Goal: Answer question/provide support: Share knowledge or assist other users

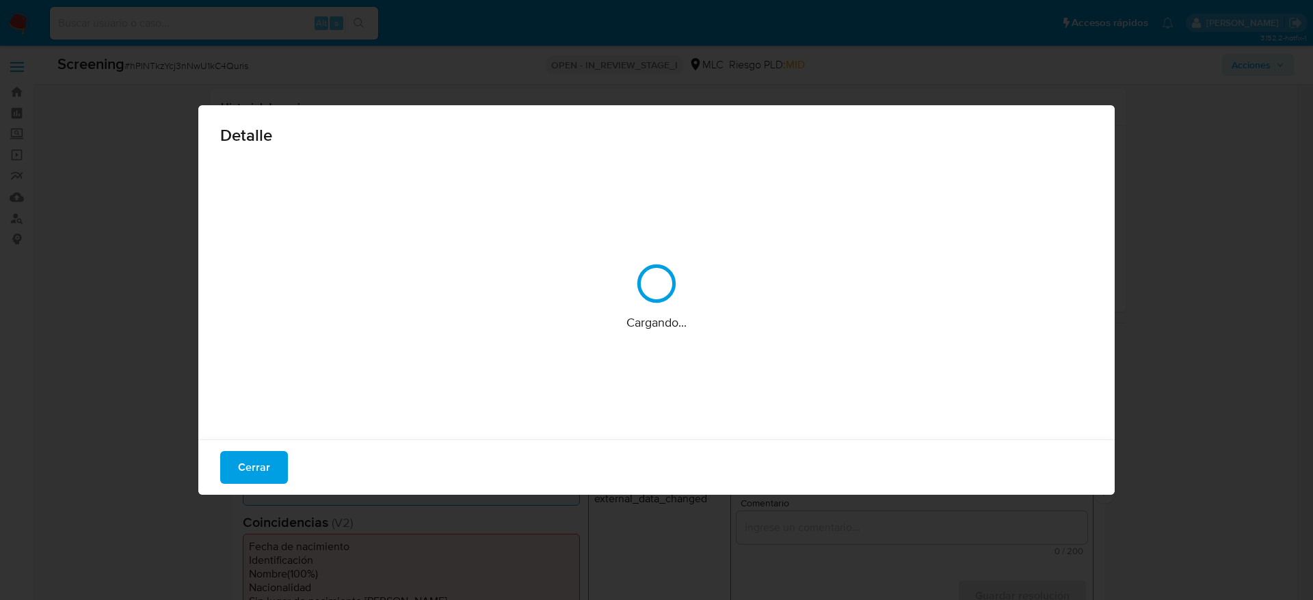
select select "10"
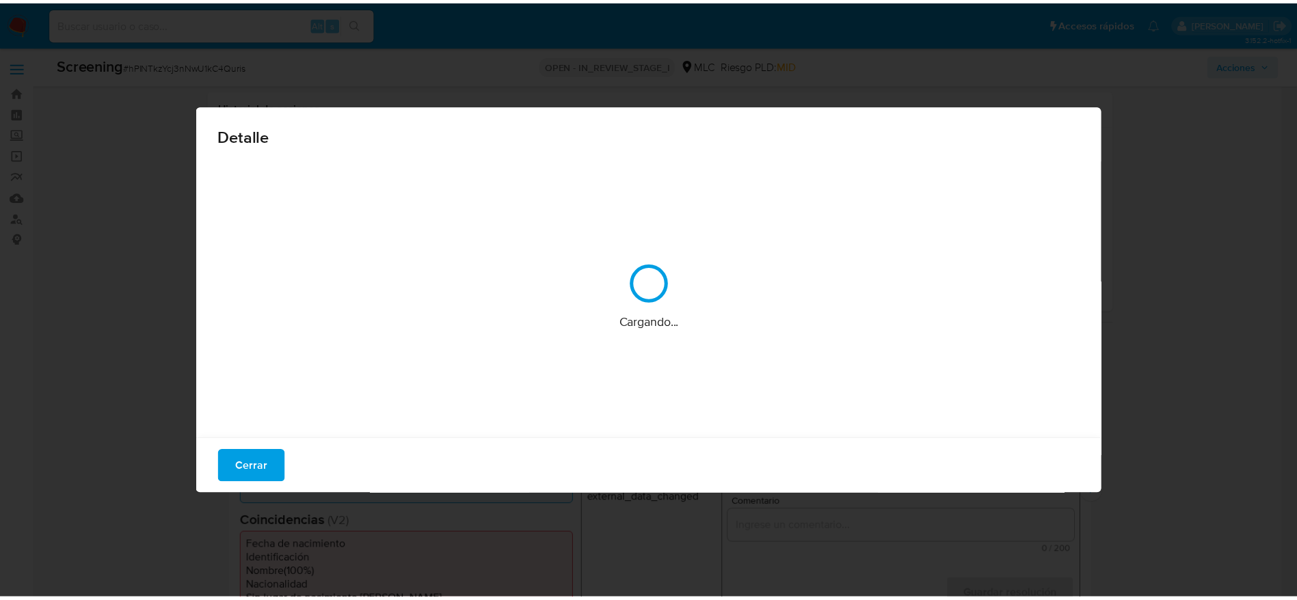
scroll to position [205, 0]
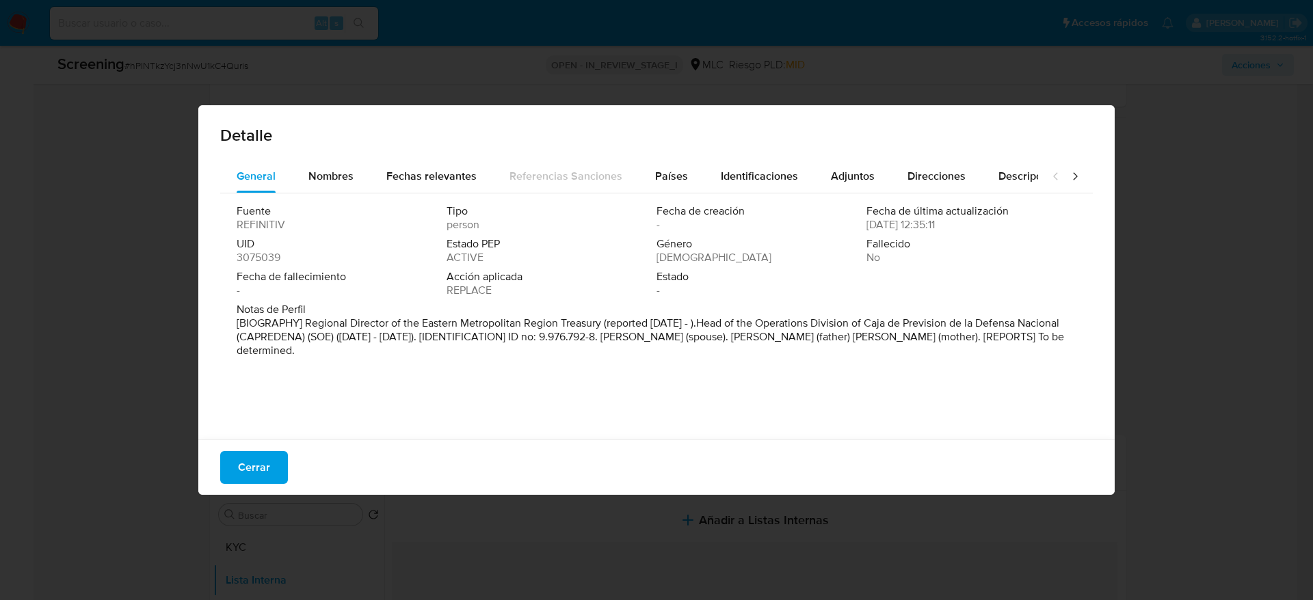
click at [264, 457] on span "Cerrar" at bounding box center [254, 468] width 32 height 30
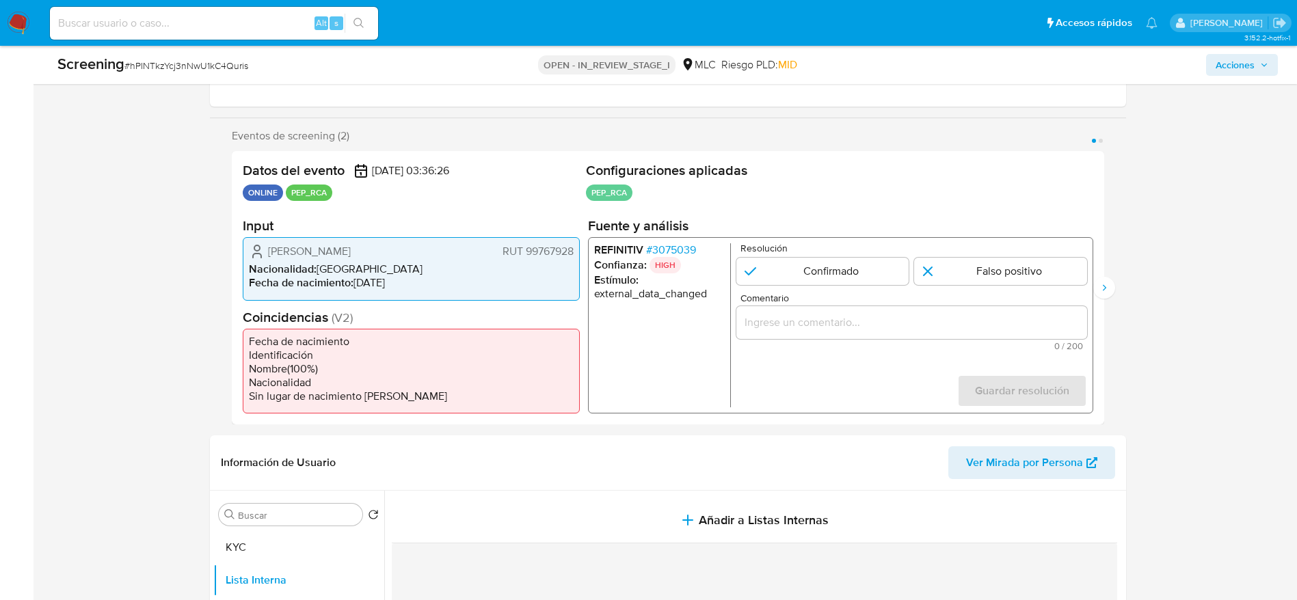
click at [177, 72] on span "# hPINTkzYcj3nNwU1kC4Quris" at bounding box center [186, 66] width 124 height 14
click at [177, 69] on span "# hPINTkzYcj3nNwU1kC4Quris" at bounding box center [186, 66] width 124 height 14
click at [206, 70] on span "# hPINTkzYcj3nNwU1kC4Quris" at bounding box center [186, 66] width 124 height 14
copy span "hPINTkzYcj3nNwU1kC4Quris"
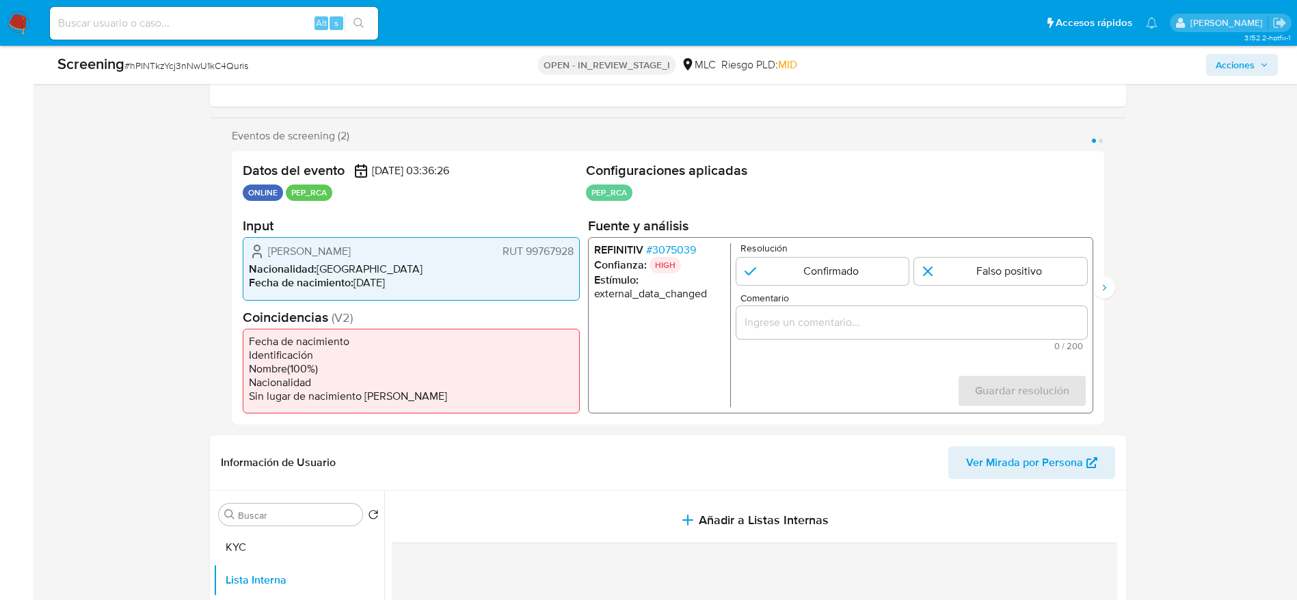
drag, startPoint x: 261, startPoint y: 251, endPoint x: 579, endPoint y: 252, distance: 318.7
click at [579, 252] on div "[PERSON_NAME] 99767928 Nacionalidad : [DEMOGRAPHIC_DATA] Fecha de nacimiento : …" at bounding box center [411, 268] width 337 height 63
click at [680, 248] on span "# 3075039" at bounding box center [671, 250] width 50 height 14
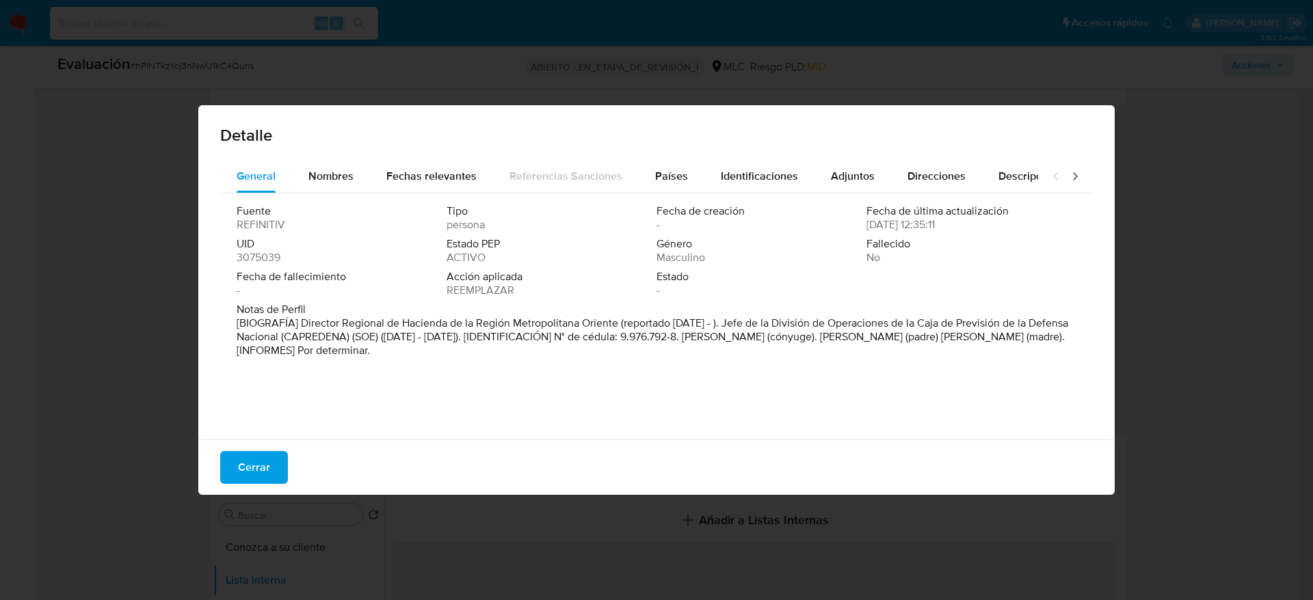
drag, startPoint x: 301, startPoint y: 324, endPoint x: 615, endPoint y: 326, distance: 314.6
click at [615, 326] on font "[BIOGRAFÍA] Director Regional de Hacienda de la Región Metropolitana Oriente (r…" at bounding box center [653, 336] width 832 height 43
click at [263, 465] on font "Cerrar" at bounding box center [254, 467] width 32 height 33
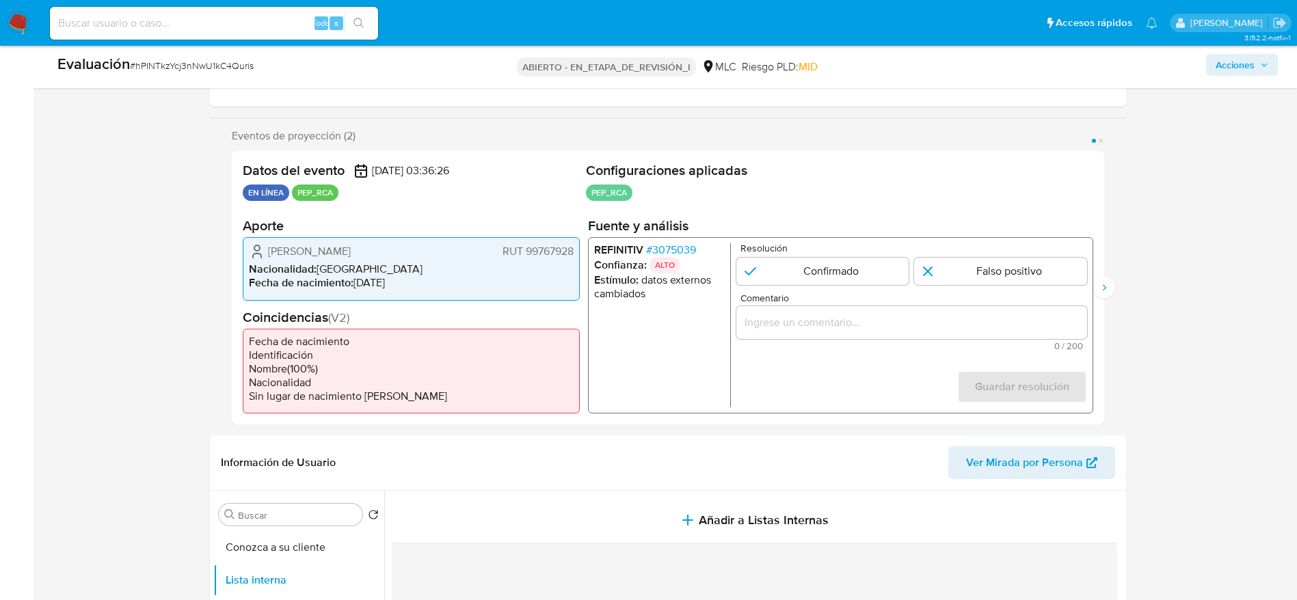
click at [914, 315] on input "Comentario" at bounding box center [911, 323] width 351 height 18
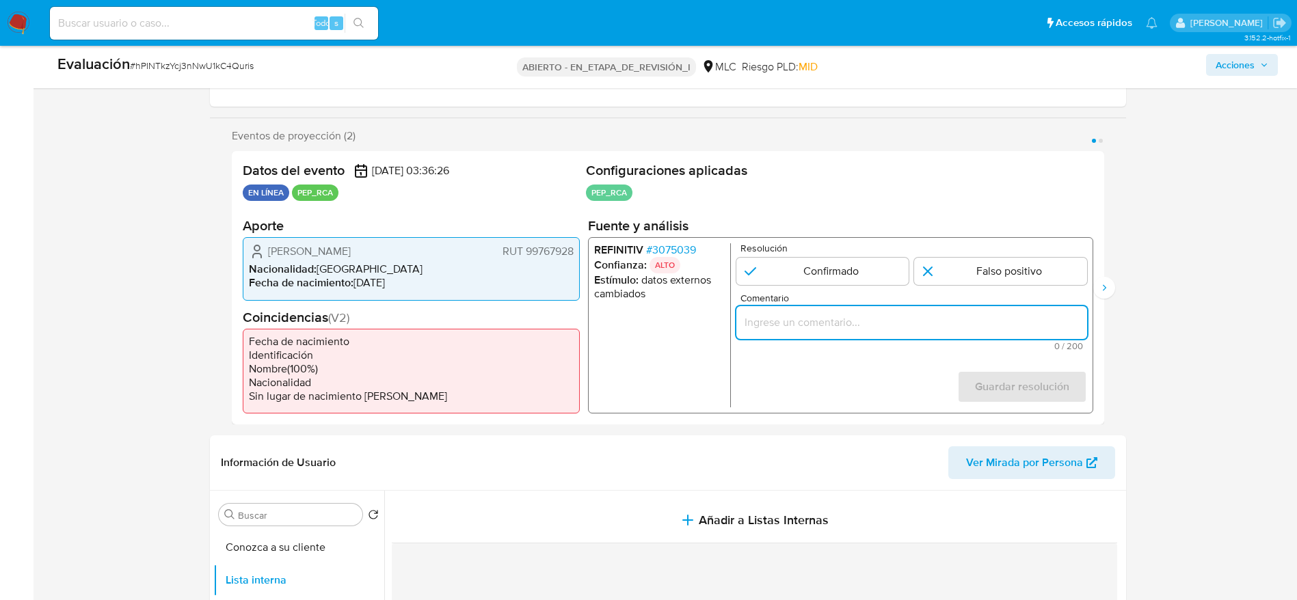
paste input "Caso generado sobre el usuario [PERSON_NAME] RUT 99767928 por coincidir en list…"
type input "Caso generado sobre el usuario [PERSON_NAME] RUT 99767928 por coincidir en list…"
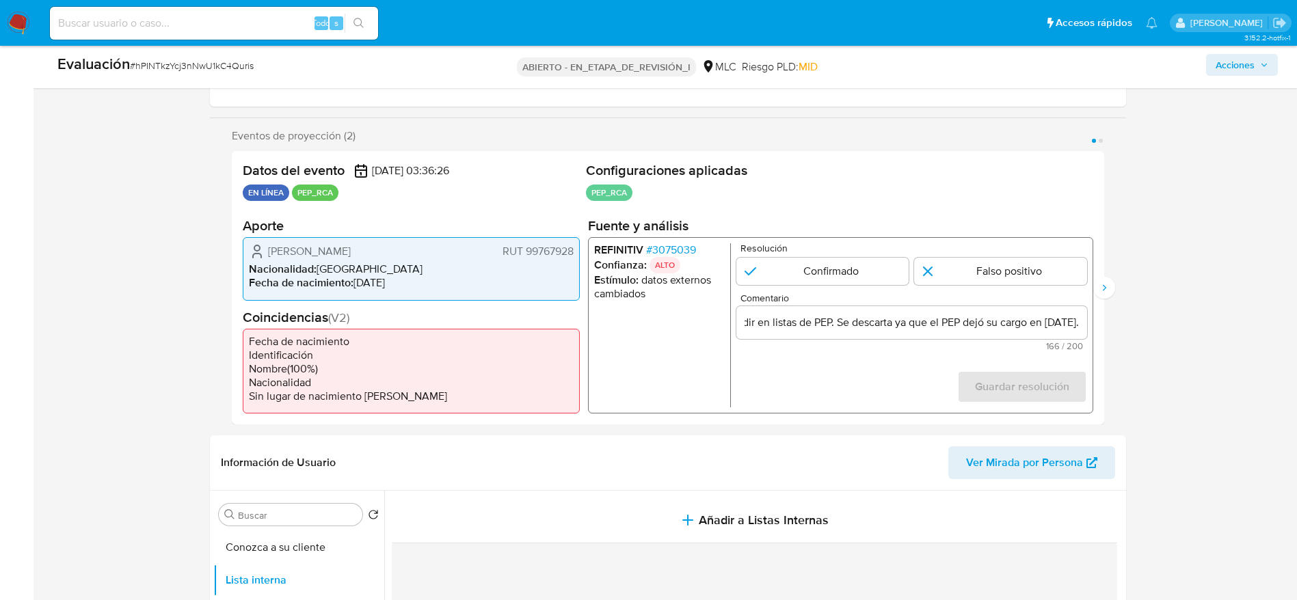
scroll to position [0, 0]
click at [1057, 256] on div "Resolución Confirmado Falso positivo" at bounding box center [911, 264] width 351 height 42
click at [1053, 276] on input "1 de 2" at bounding box center [1000, 271] width 173 height 27
radio input "true"
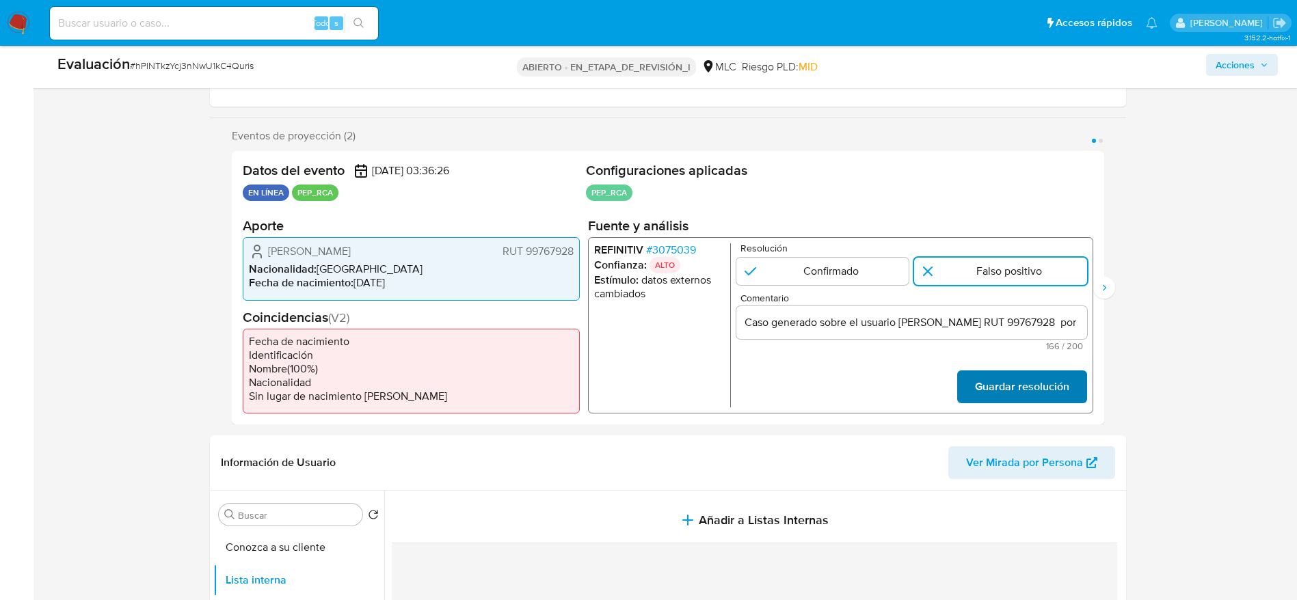
click at [1048, 384] on font "Guardar resolución" at bounding box center [1021, 387] width 94 height 33
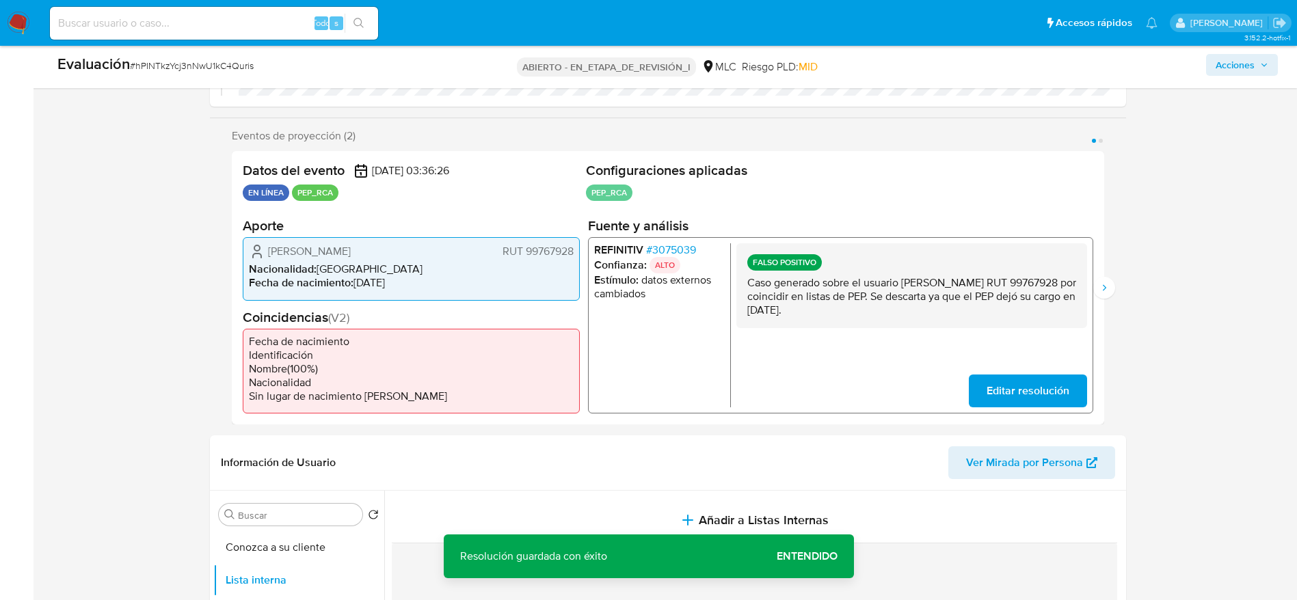
click at [922, 287] on p "Caso generado sobre el usuario [PERSON_NAME] RUT 99767928 por coincidir en list…" at bounding box center [911, 296] width 329 height 41
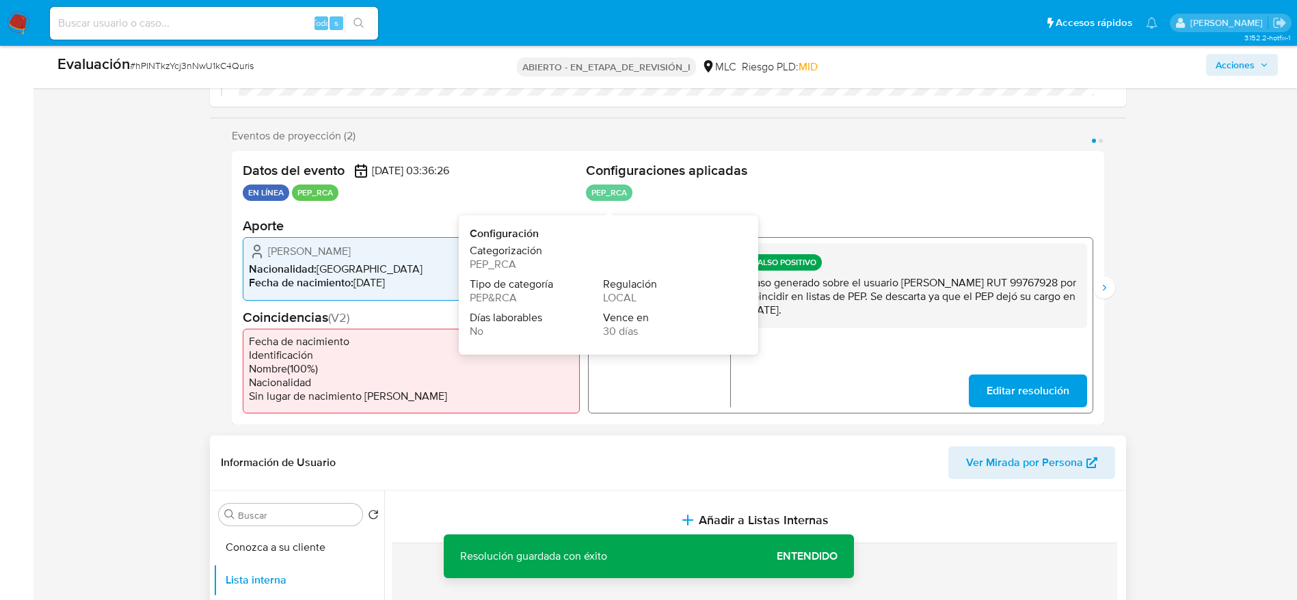
click at [607, 447] on header "Información de Usuario Ver Mirada por Persona" at bounding box center [668, 463] width 894 height 33
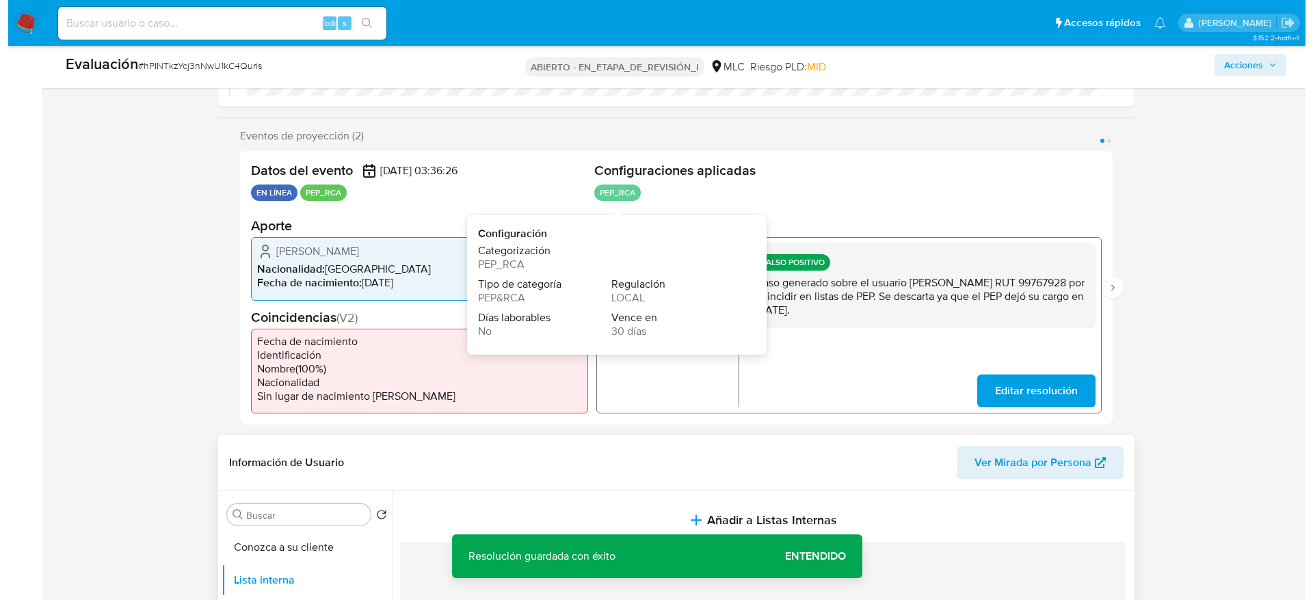
scroll to position [410, 0]
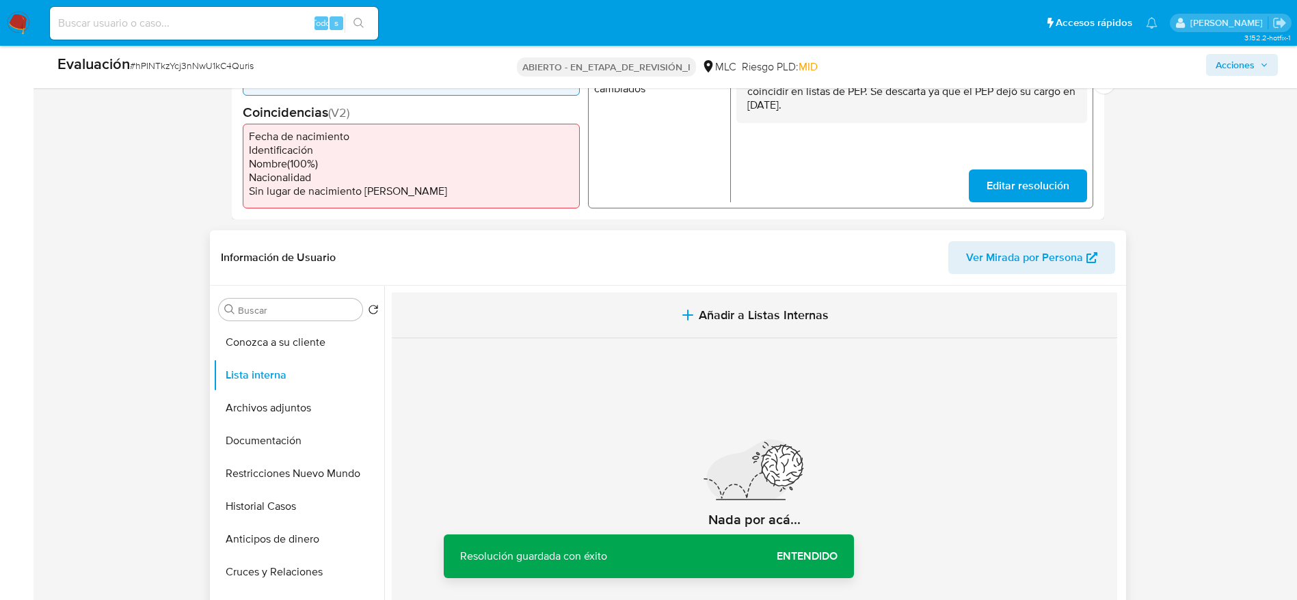
click at [615, 314] on button "Añadir a Listas Internas" at bounding box center [755, 316] width 726 height 46
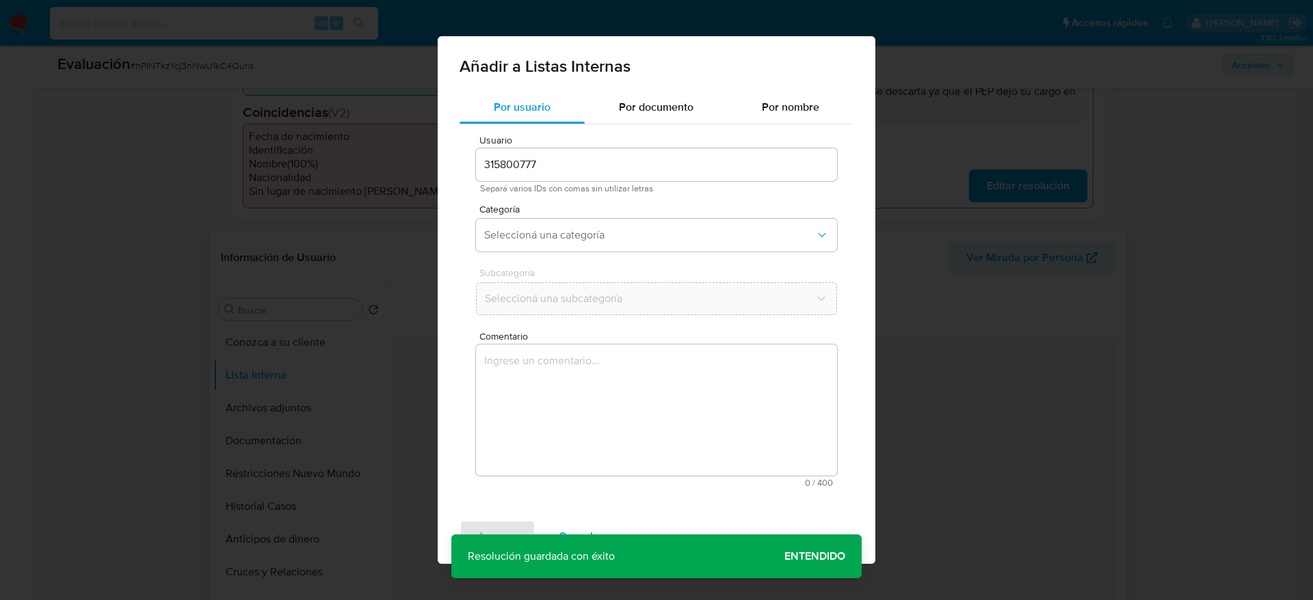
click at [606, 464] on textarea "Comentario" at bounding box center [656, 410] width 361 height 131
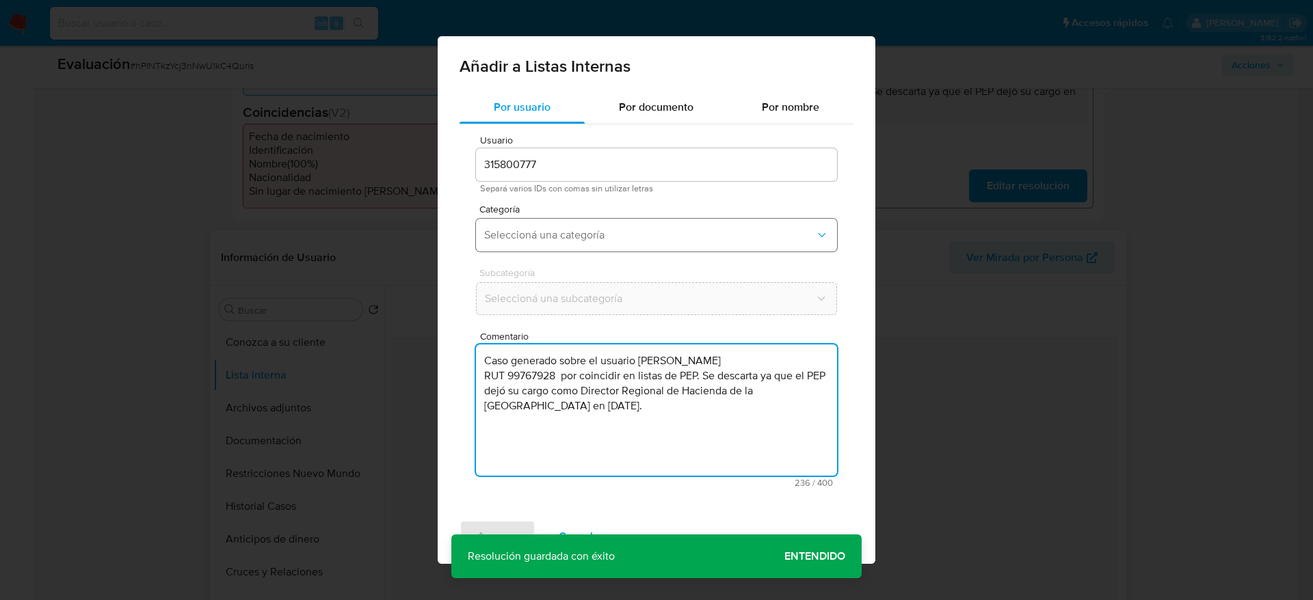
type textarea "Caso generado sobre el usuario [PERSON_NAME] RUT 99767928 por coincidir en list…"
click at [625, 247] on button "Seleccioná una categoría" at bounding box center [656, 235] width 361 height 33
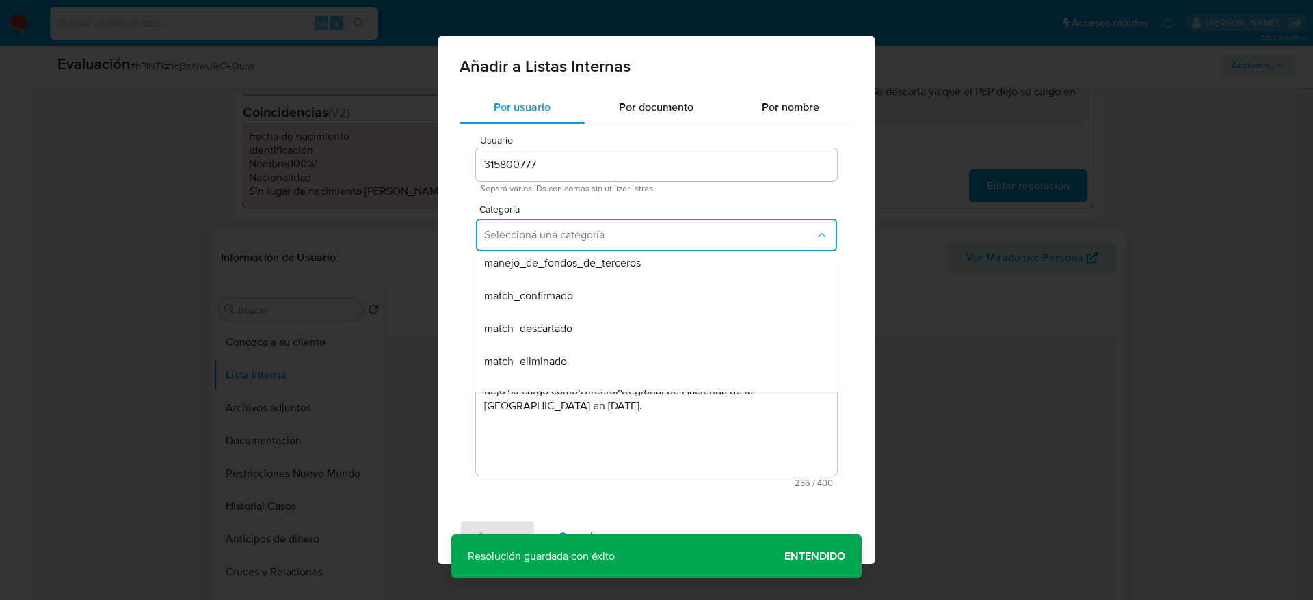
scroll to position [103, 0]
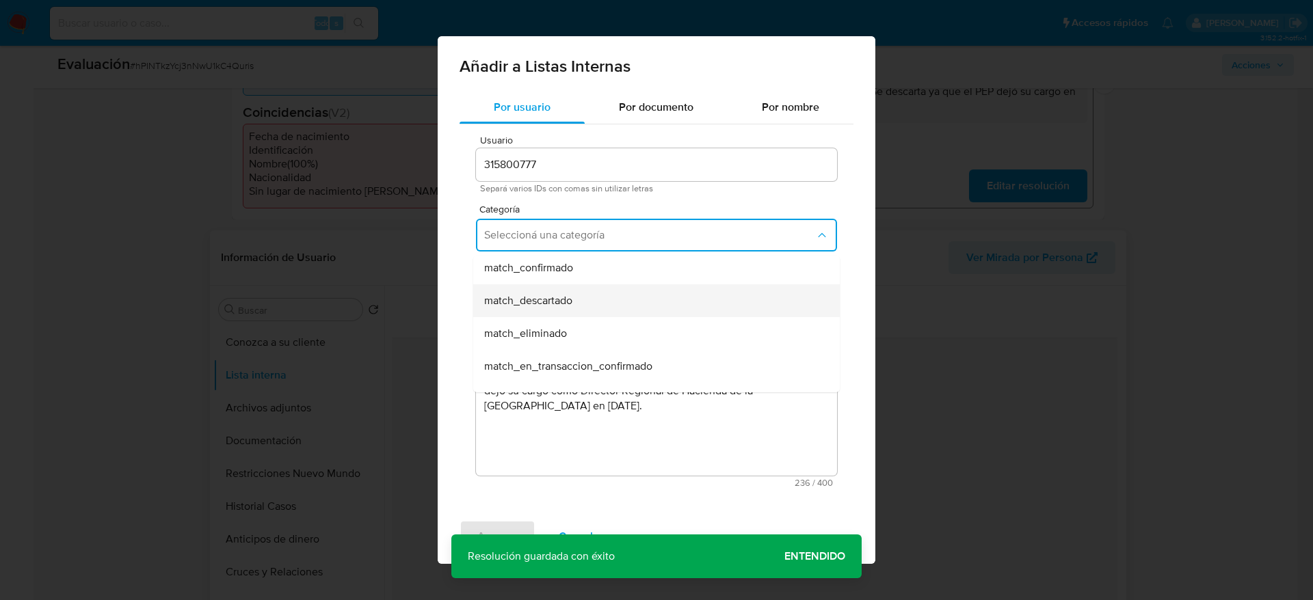
click at [593, 302] on div "match_descartado" at bounding box center [652, 300] width 336 height 33
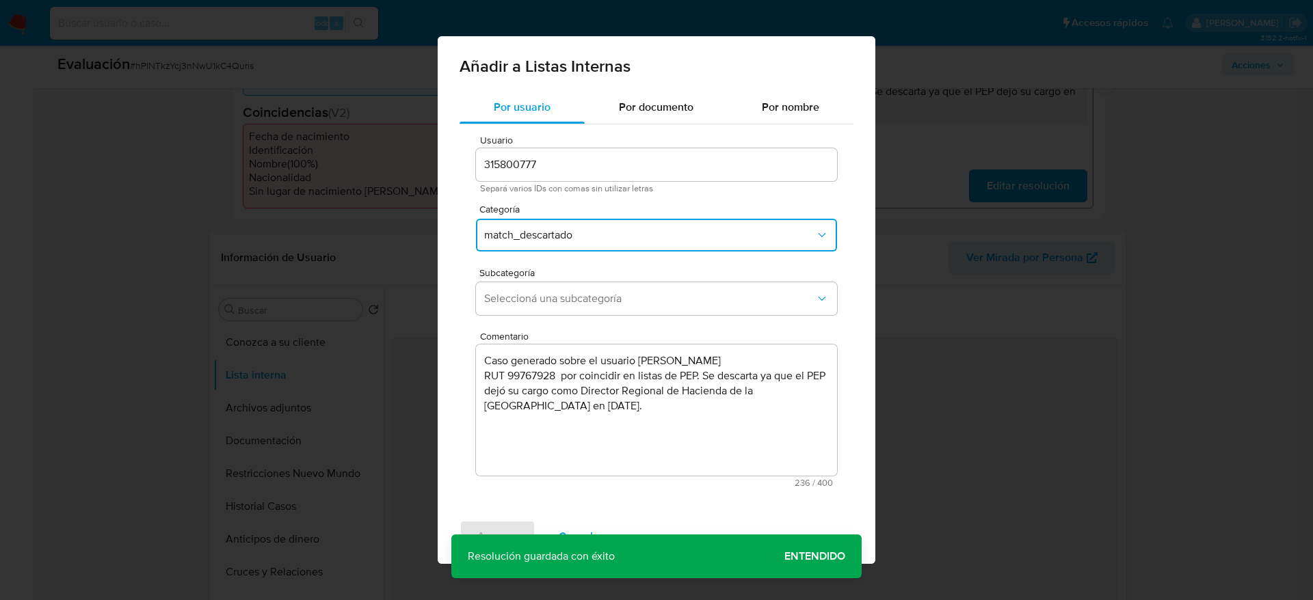
click at [593, 302] on span "Seleccioná una subcategoría" at bounding box center [649, 299] width 331 height 14
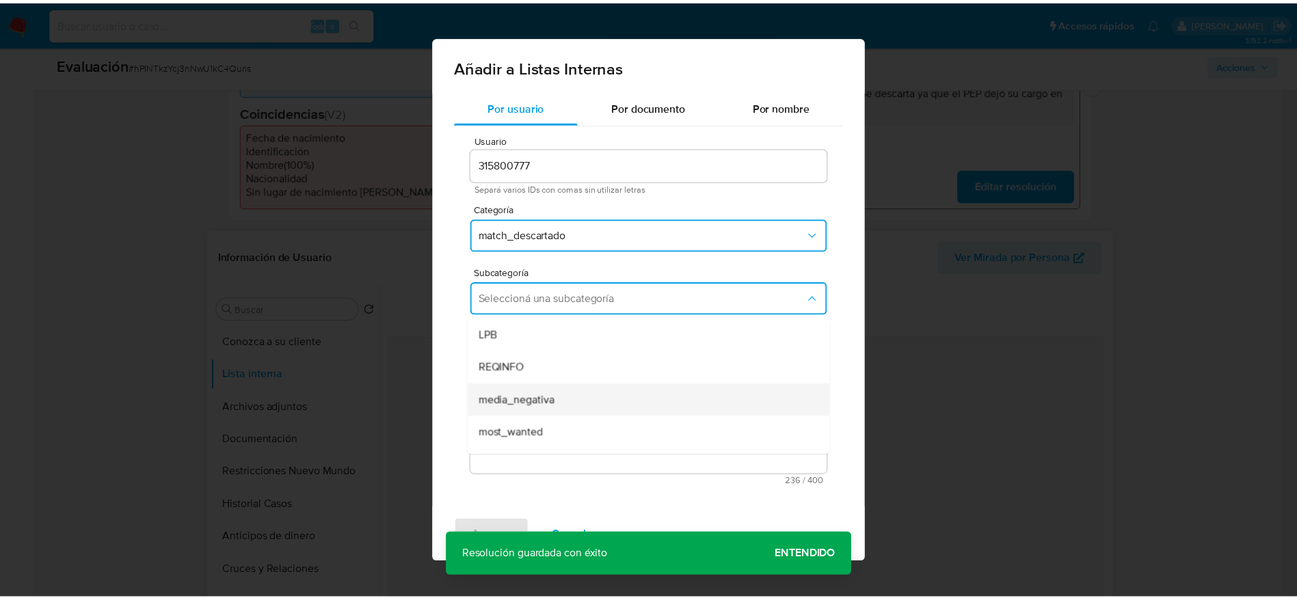
scroll to position [93, 0]
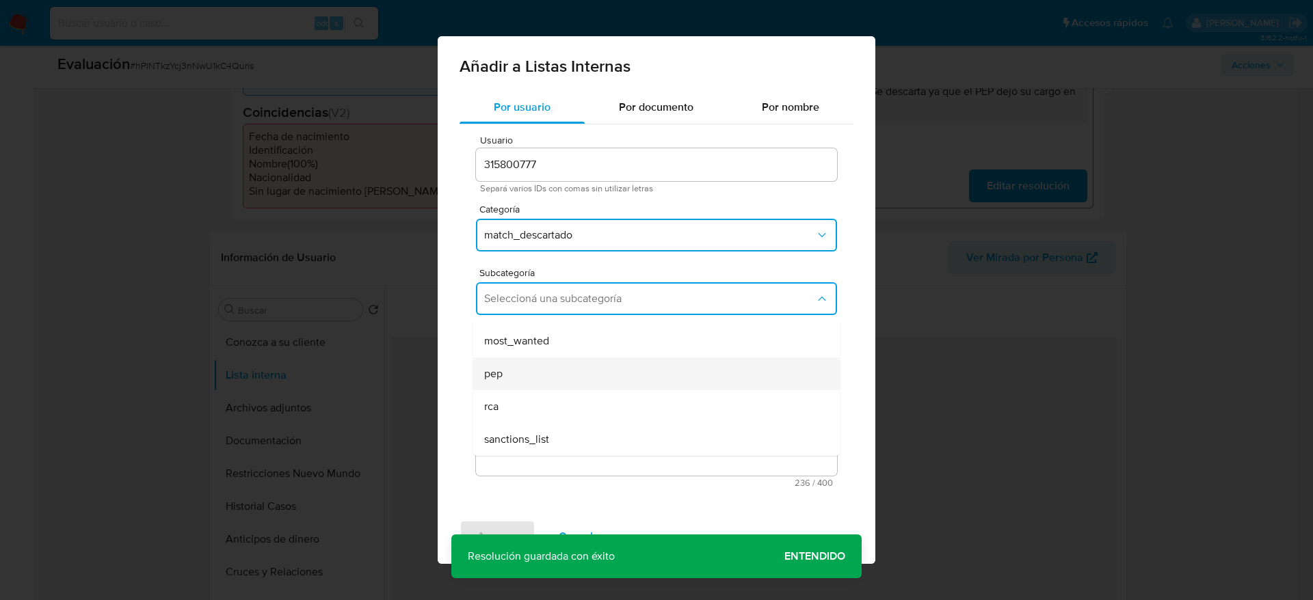
click at [584, 367] on div "pep" at bounding box center [652, 374] width 336 height 33
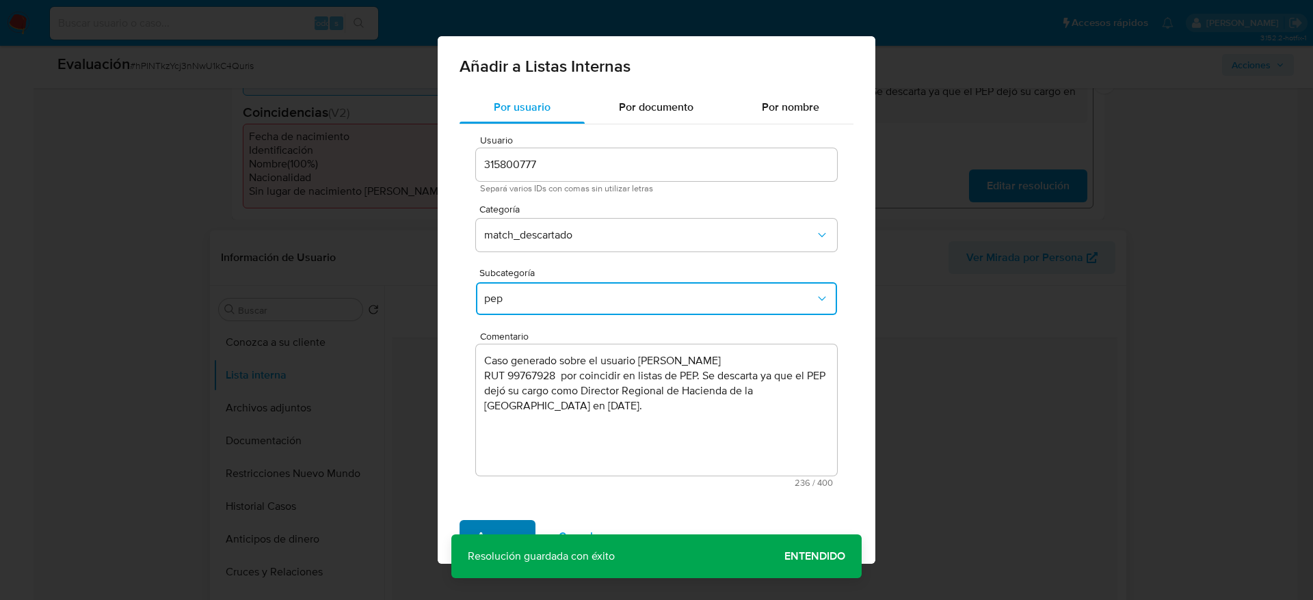
click at [507, 522] on span "Agregar" at bounding box center [497, 537] width 40 height 30
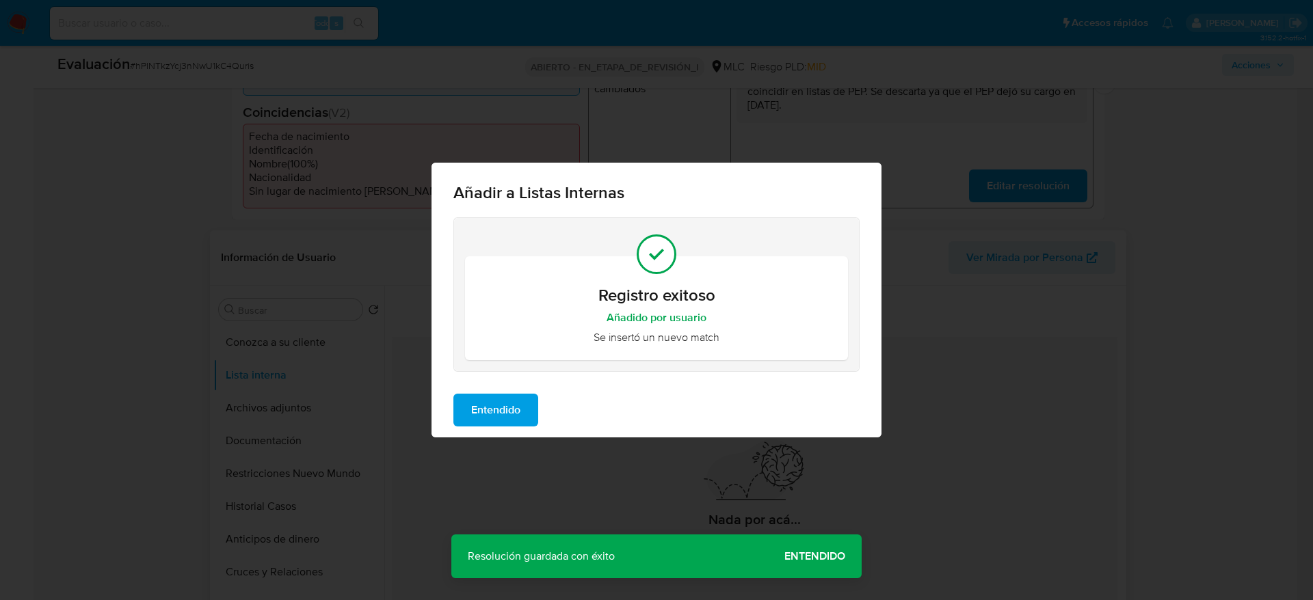
click at [494, 404] on span "Entendido" at bounding box center [495, 410] width 49 height 30
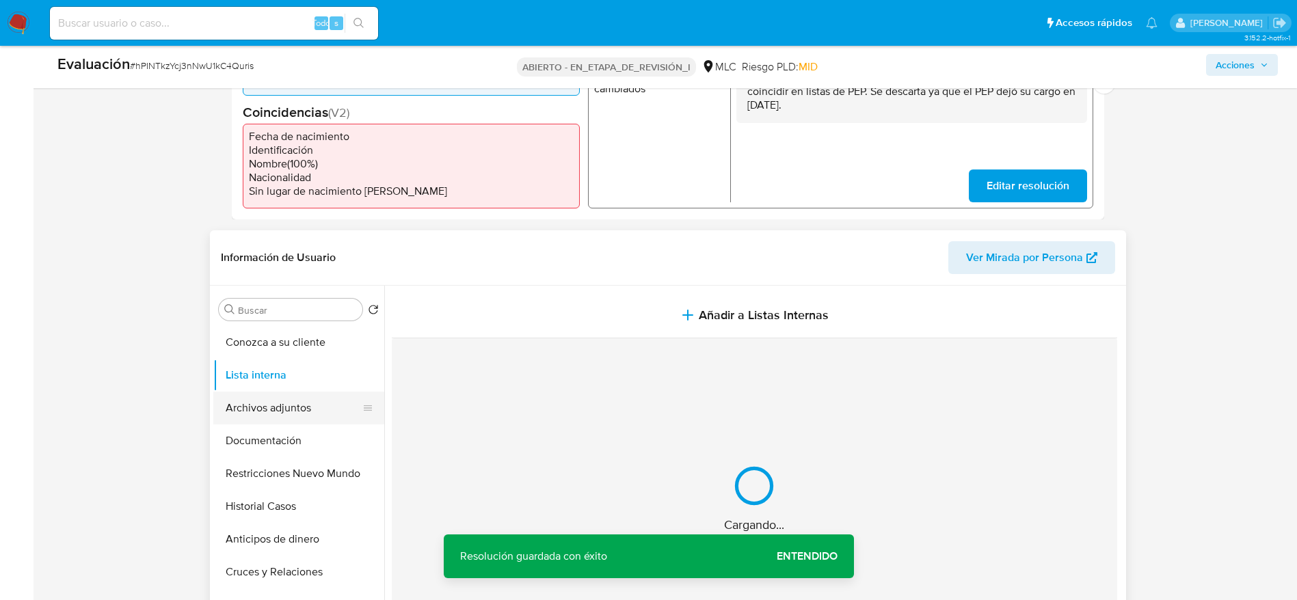
click at [255, 405] on button "Archivos adjuntos" at bounding box center [293, 408] width 160 height 33
